Goal: Check status: Check status

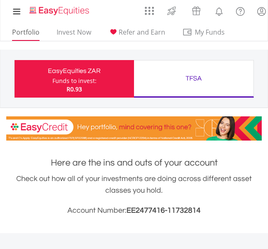
click at [25, 30] on link "Portfolio" at bounding box center [26, 34] width 34 height 13
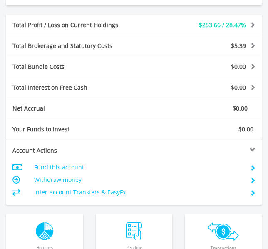
scroll to position [583, 0]
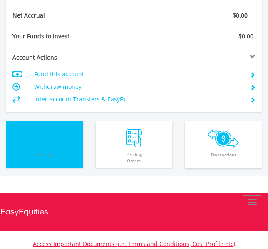
click at [45, 136] on img "button" at bounding box center [45, 138] width 18 height 18
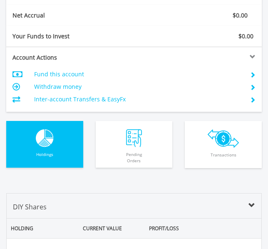
scroll to position [776, 0]
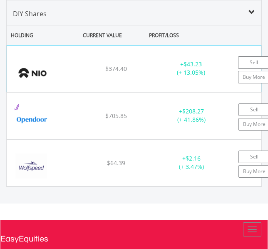
click at [48, 78] on img at bounding box center [32, 73] width 42 height 30
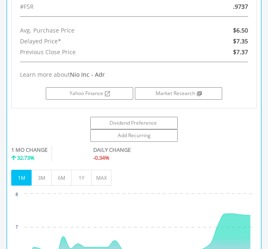
scroll to position [818, 0]
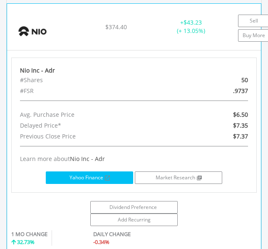
click at [81, 177] on link "Yahoo Finance" at bounding box center [89, 177] width 87 height 12
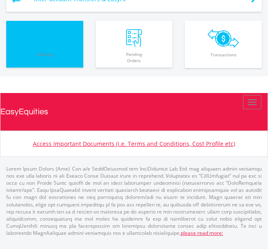
click at [34, 34] on button "Holdings All Holdings" at bounding box center [44, 44] width 77 height 47
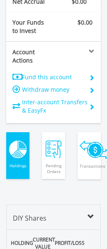
scroll to position [416558, 416543]
